Goal: Task Accomplishment & Management: Use online tool/utility

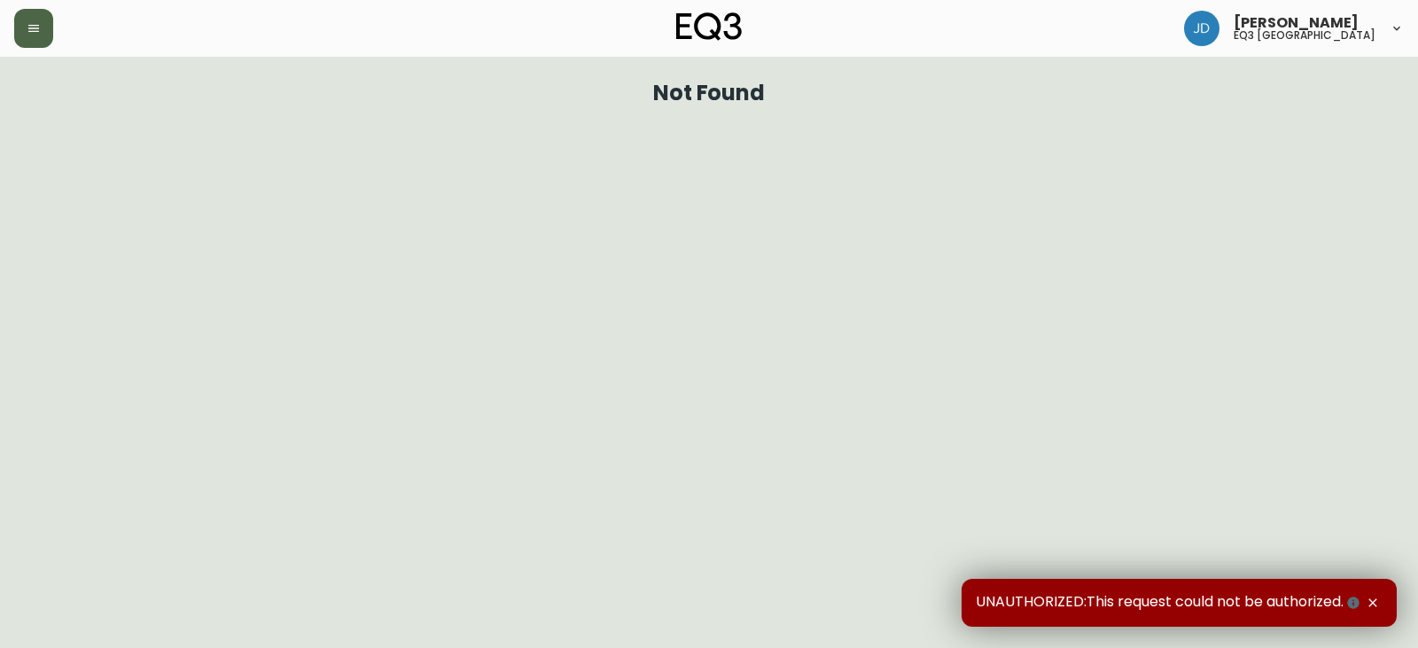
click at [34, 28] on icon "button" at bounding box center [33, 28] width 11 height 7
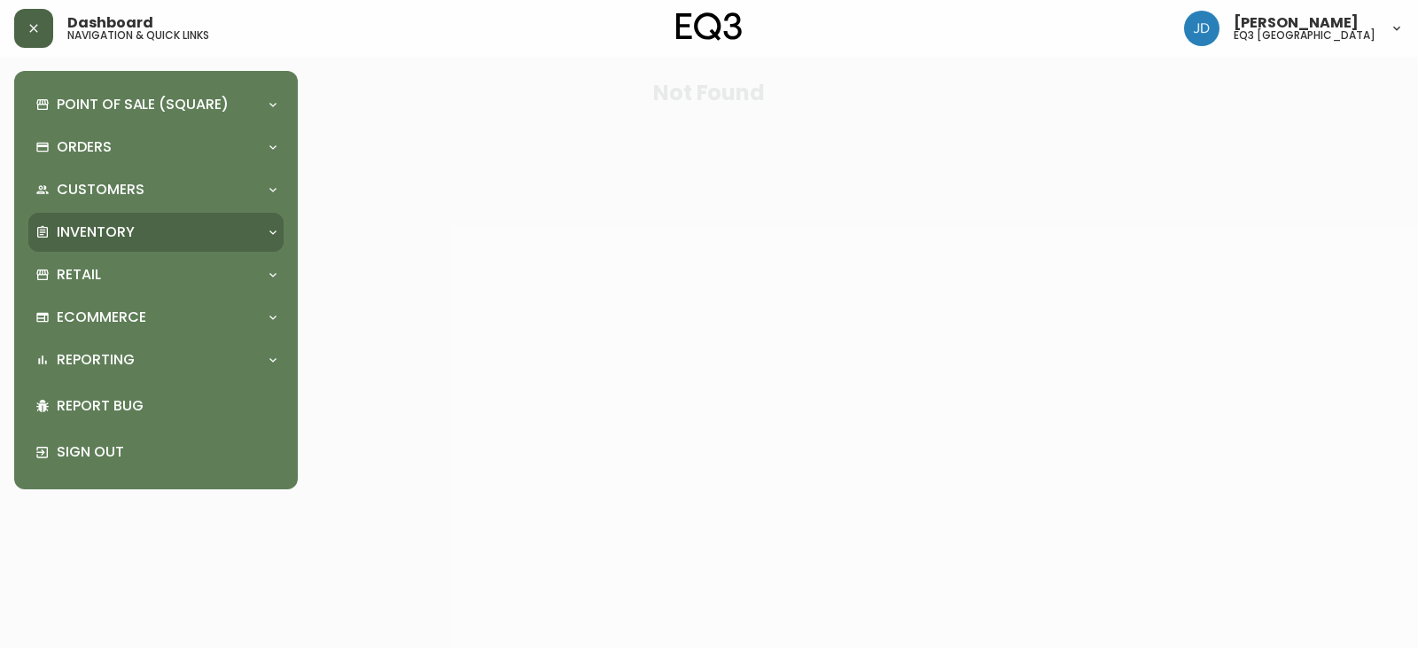
click at [113, 229] on p "Inventory" at bounding box center [96, 231] width 78 height 19
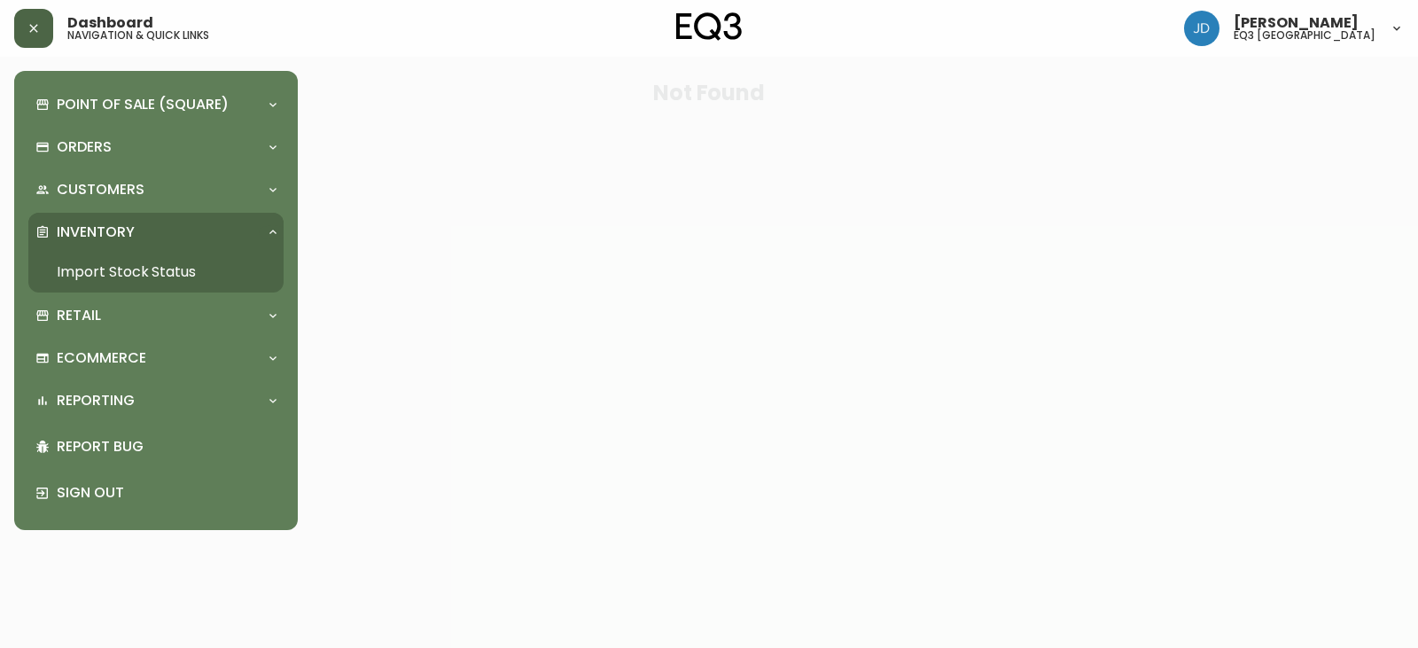
click at [119, 272] on link "Import Stock Status" at bounding box center [155, 272] width 255 height 41
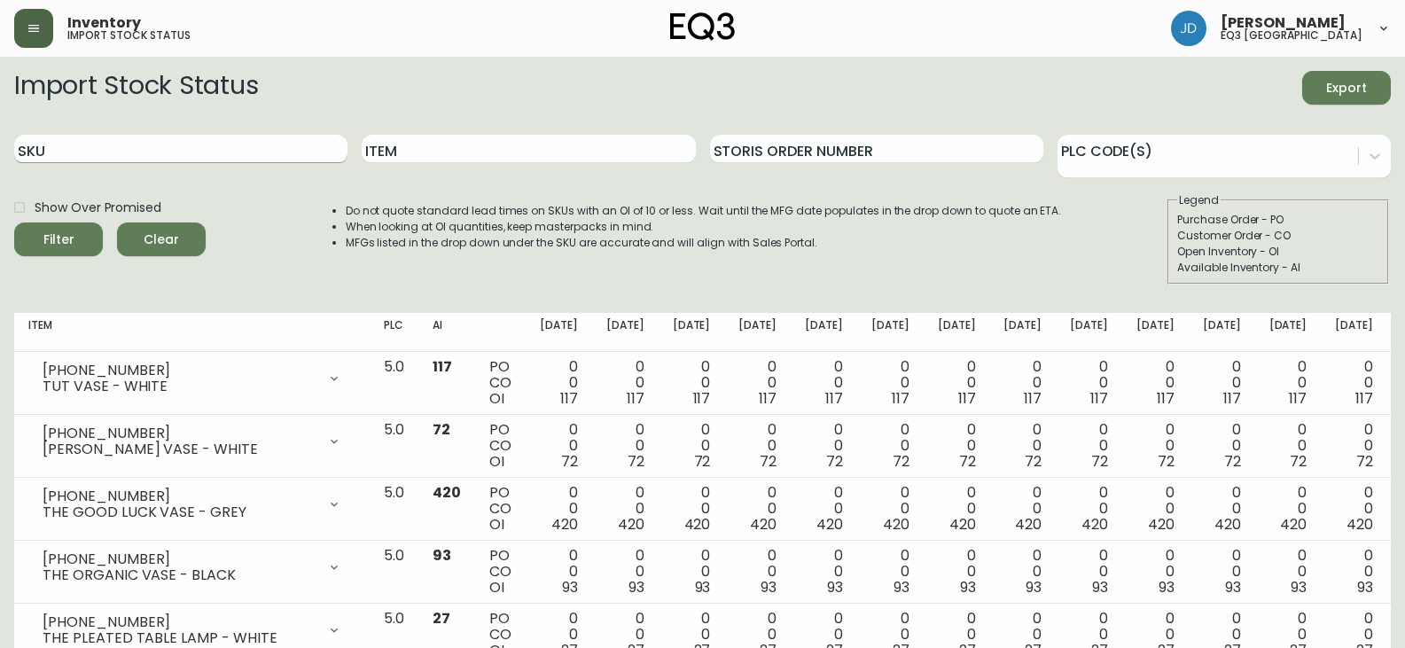
click at [82, 146] on input "SKU" at bounding box center [180, 149] width 333 height 28
paste input "[PHONE_NUMBER]"
click at [14, 222] on button "Filter" at bounding box center [58, 239] width 89 height 34
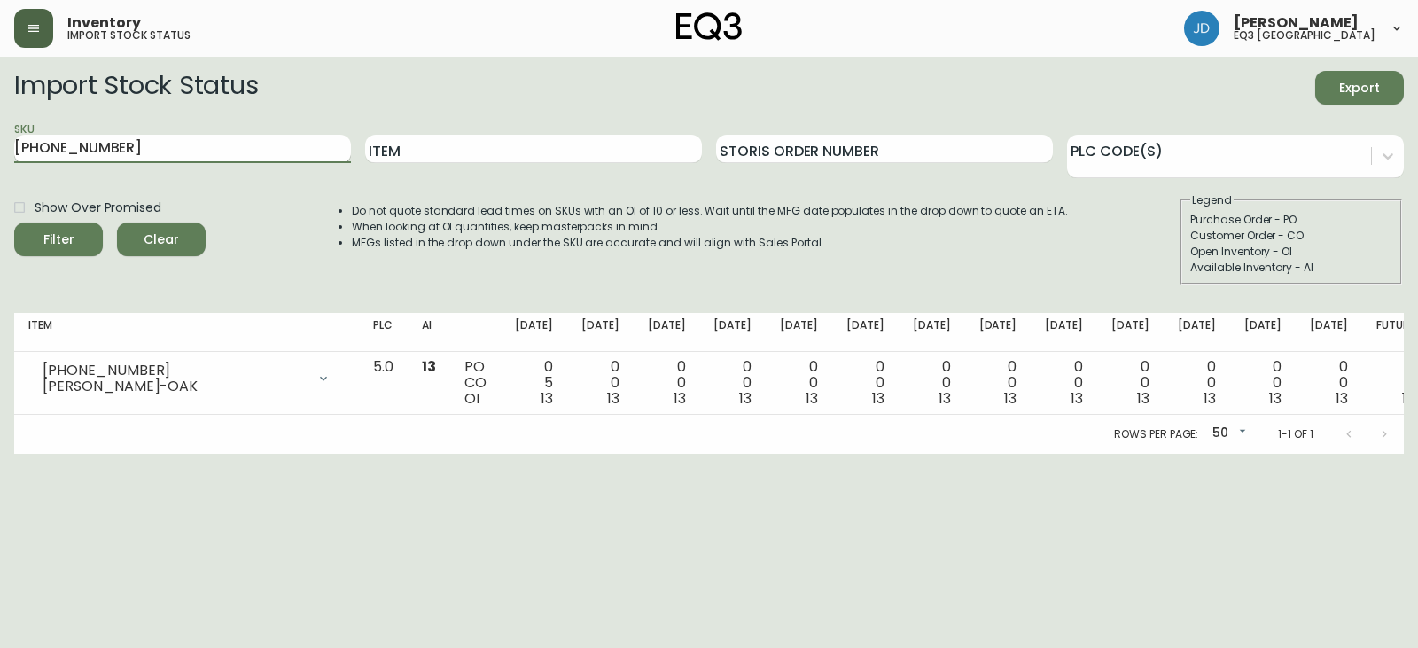
click at [235, 144] on input "[PHONE_NUMBER]" at bounding box center [182, 149] width 337 height 28
paste input "450"
type input "[PHONE_NUMBER]"
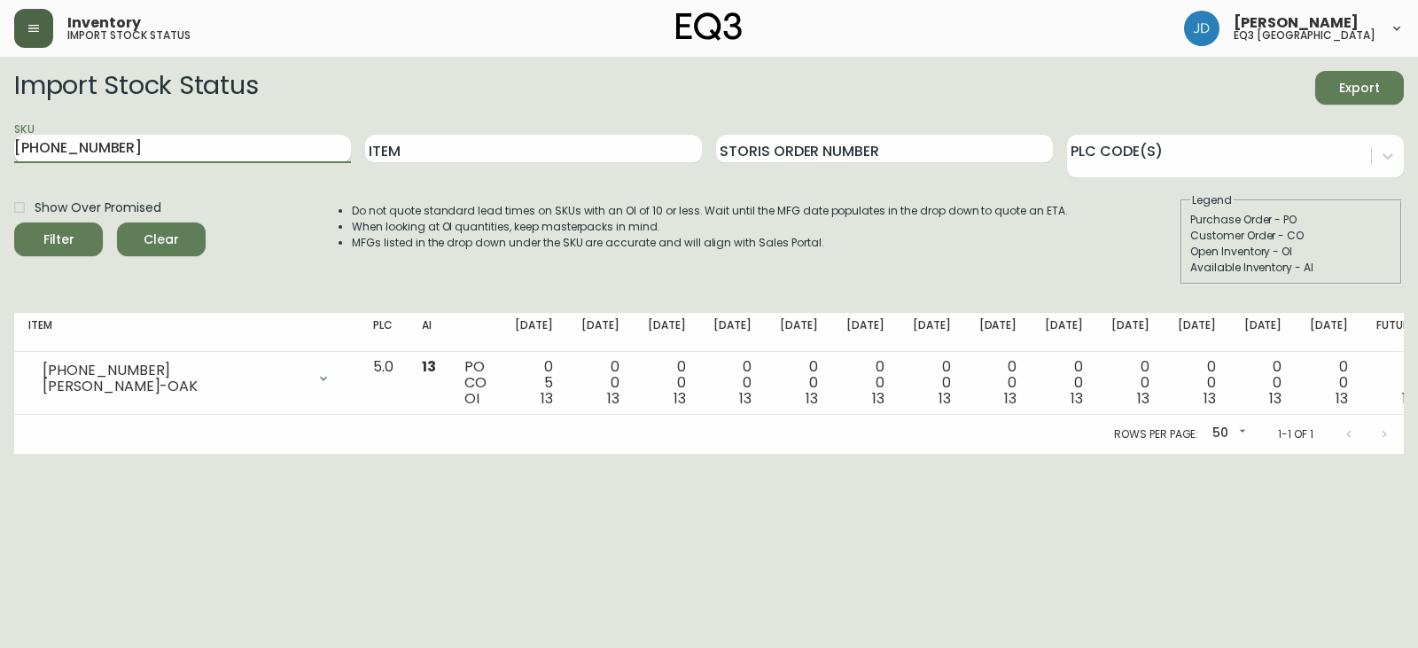
click at [14, 222] on button "Filter" at bounding box center [58, 239] width 89 height 34
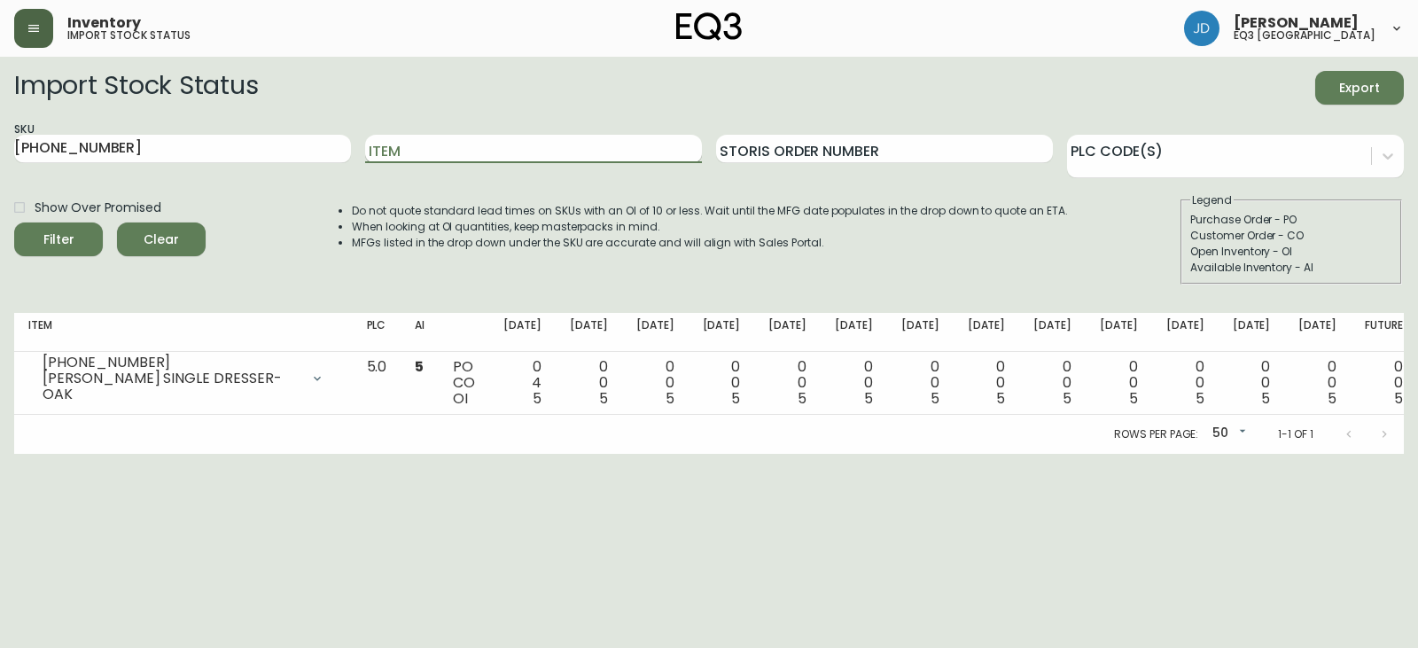
drag, startPoint x: 441, startPoint y: 157, endPoint x: 394, endPoint y: 147, distance: 48.0
click at [393, 147] on input "Item" at bounding box center [533, 149] width 337 height 28
click at [401, 146] on input "Item" at bounding box center [533, 149] width 337 height 28
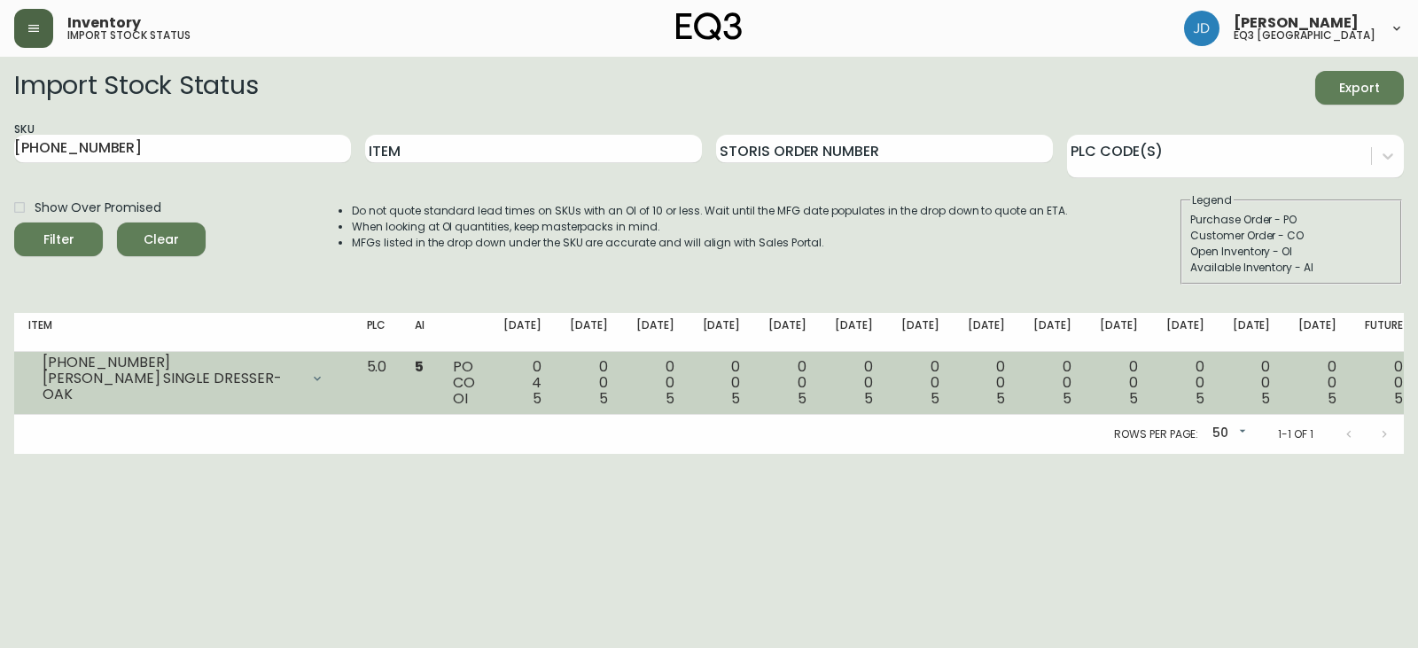
drag, startPoint x: 69, startPoint y: 546, endPoint x: 225, endPoint y: 363, distance: 240.1
click at [84, 454] on html "Inventory import stock status [PERSON_NAME] eq3 [GEOGRAPHIC_DATA] Import Stock …" at bounding box center [709, 227] width 1418 height 454
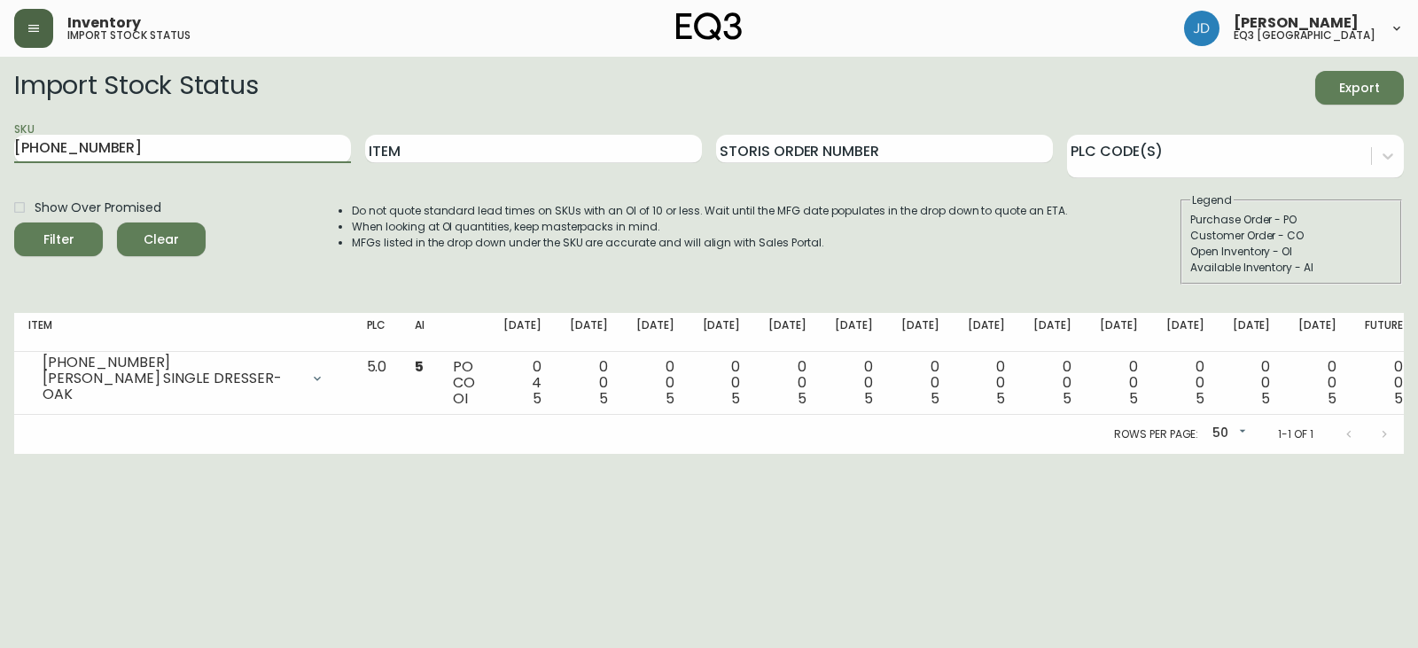
drag, startPoint x: 128, startPoint y: 149, endPoint x: 0, endPoint y: 184, distance: 132.4
click at [0, 184] on main "Import Stock Status Export SKU [PHONE_NUMBER] Item Storis Order Number PLC Code…" at bounding box center [709, 255] width 1418 height 397
click at [14, 222] on button "Filter" at bounding box center [58, 239] width 89 height 34
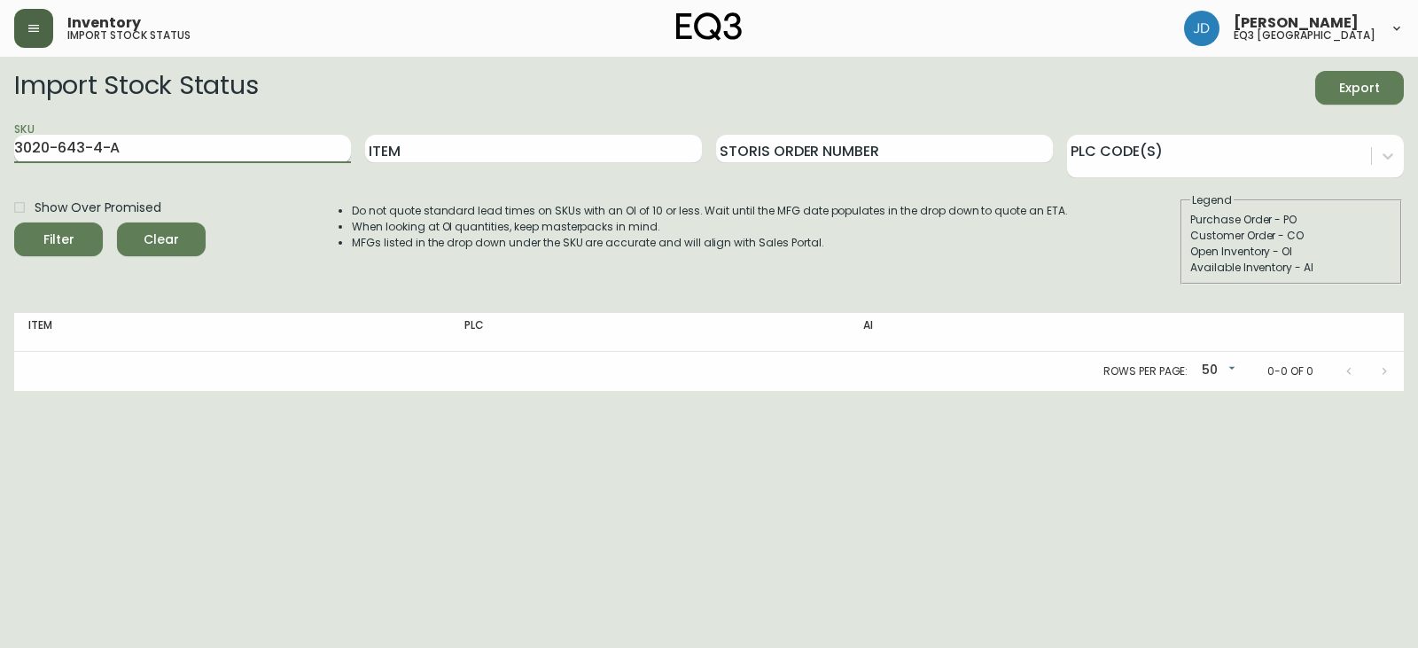
click at [14, 222] on button "Filter" at bounding box center [58, 239] width 89 height 34
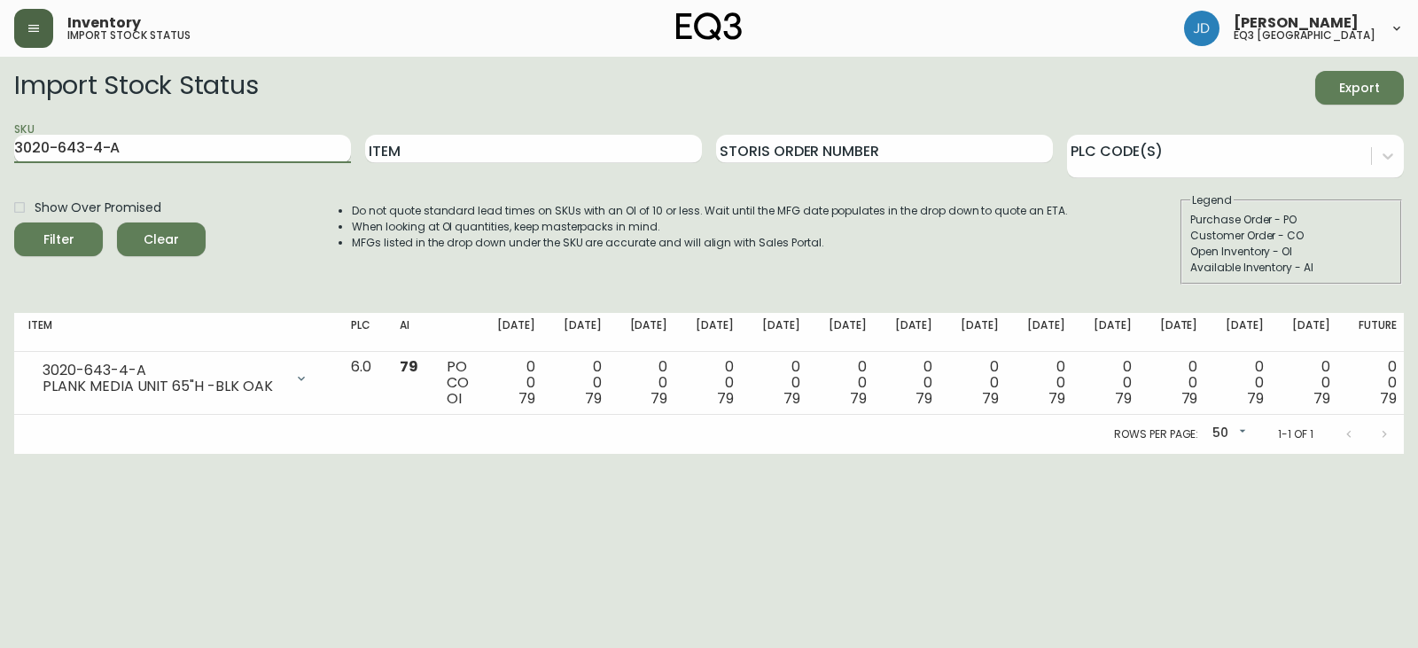
click at [171, 157] on input "3020-643-4-A" at bounding box center [182, 149] width 337 height 28
click at [229, 152] on input "3020-640-40-B" at bounding box center [182, 149] width 337 height 28
click at [14, 222] on button "Filter" at bounding box center [58, 239] width 89 height 34
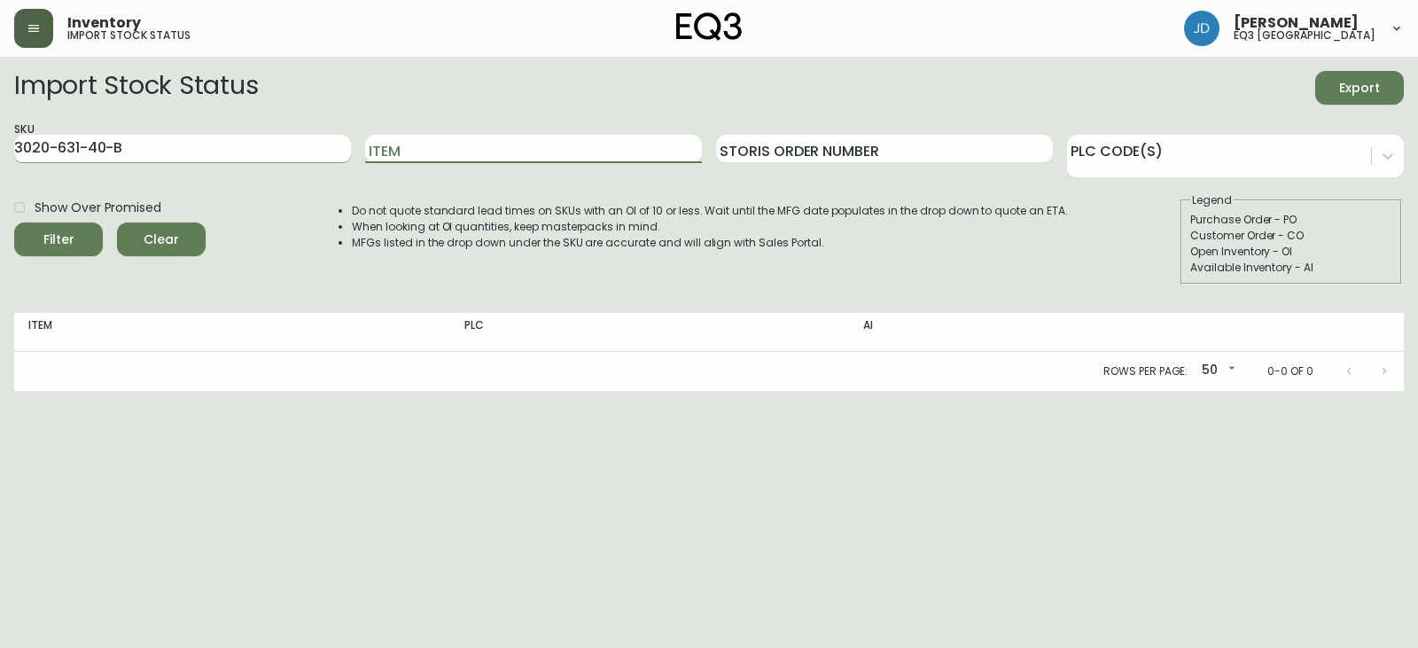
click at [172, 148] on input "3020-631-40-B" at bounding box center [182, 149] width 337 height 28
click at [14, 222] on button "Filter" at bounding box center [58, 239] width 89 height 34
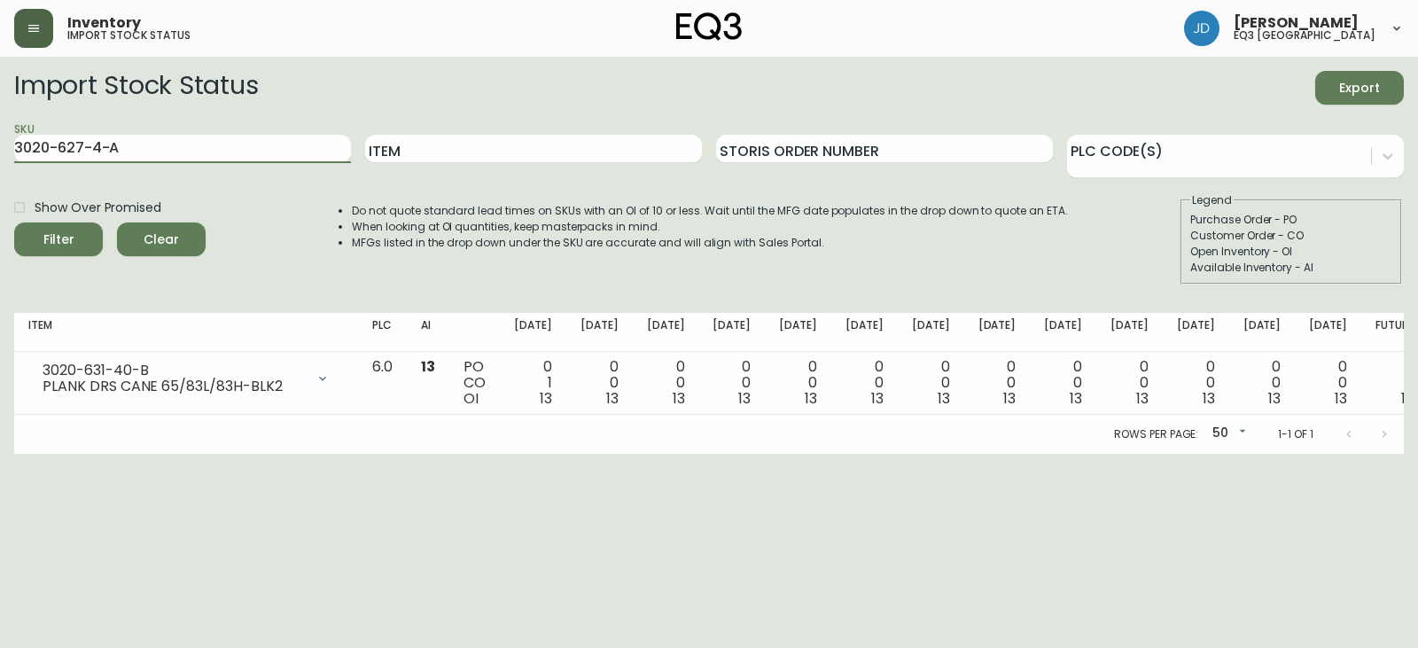
click at [14, 222] on button "Filter" at bounding box center [58, 239] width 89 height 34
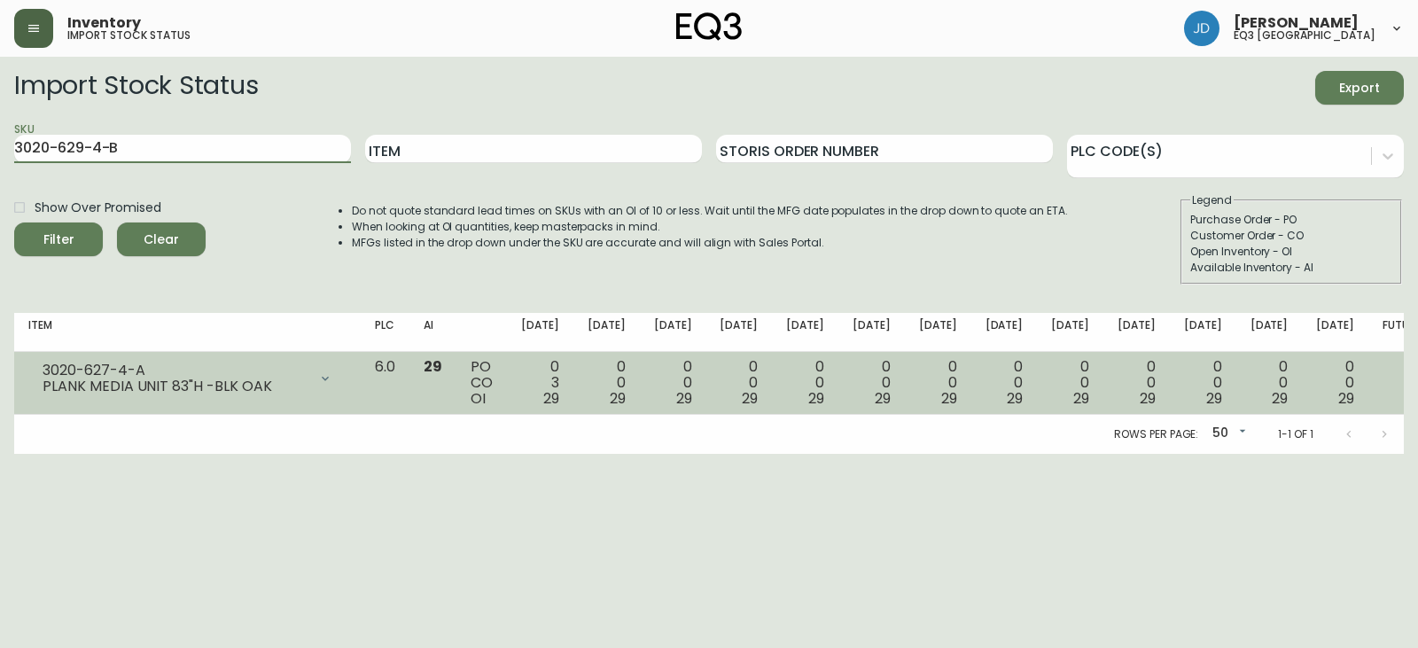
click at [14, 222] on button "Filter" at bounding box center [58, 239] width 89 height 34
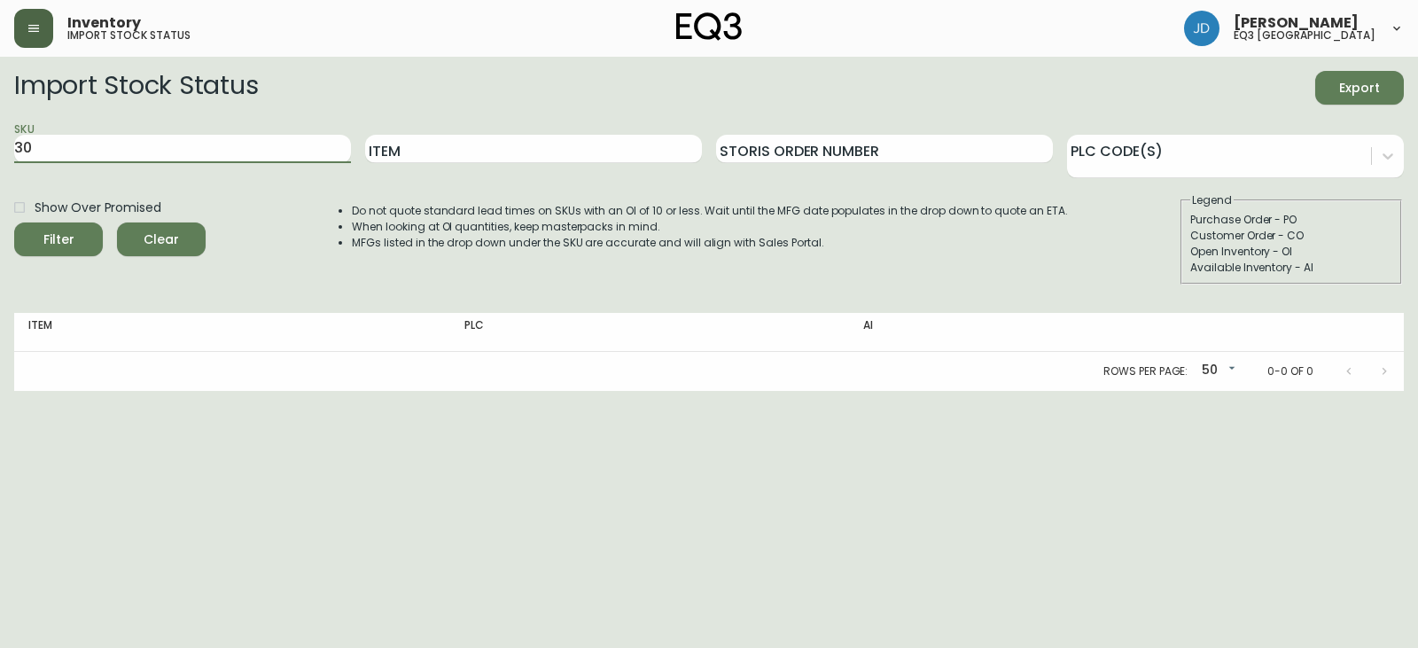
type input "3"
type input "3020-630-4-B"
click at [136, 153] on input "3020-630-4-B" at bounding box center [182, 149] width 337 height 28
click at [14, 222] on button "Filter" at bounding box center [58, 239] width 89 height 34
